Goal: Task Accomplishment & Management: Manage account settings

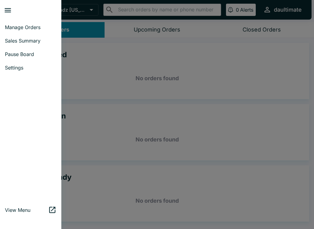
click at [14, 71] on span "Settings" at bounding box center [31, 68] width 52 height 6
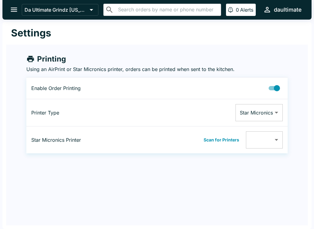
click at [272, 88] on input "Printing Enabled" at bounding box center [276, 88] width 35 height 12
checkbox input "false"
click at [16, 9] on icon "open drawer" at bounding box center [14, 10] width 8 height 8
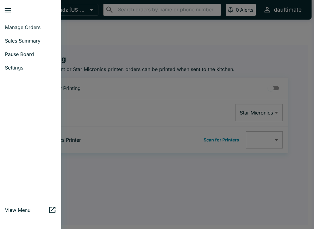
click at [25, 25] on span "Manage Orders" at bounding box center [31, 27] width 52 height 6
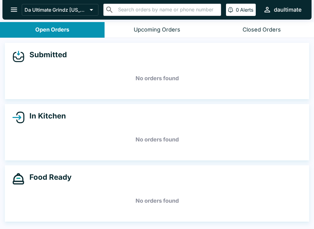
click at [15, 11] on icon "open drawer" at bounding box center [14, 10] width 8 height 8
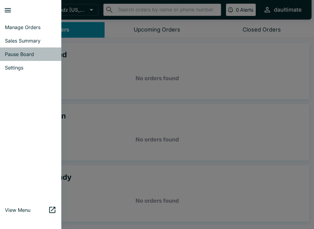
click at [27, 55] on span "Pause Board" at bounding box center [31, 54] width 52 height 6
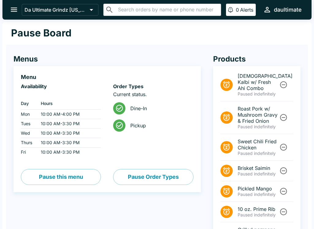
click at [15, 9] on icon "open drawer" at bounding box center [14, 10] width 8 height 8
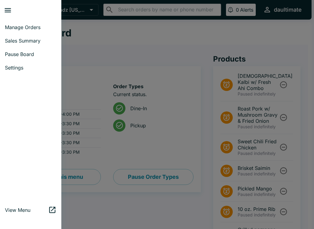
click at [17, 28] on span "Manage Orders" at bounding box center [31, 27] width 52 height 6
